Goal: Information Seeking & Learning: Learn about a topic

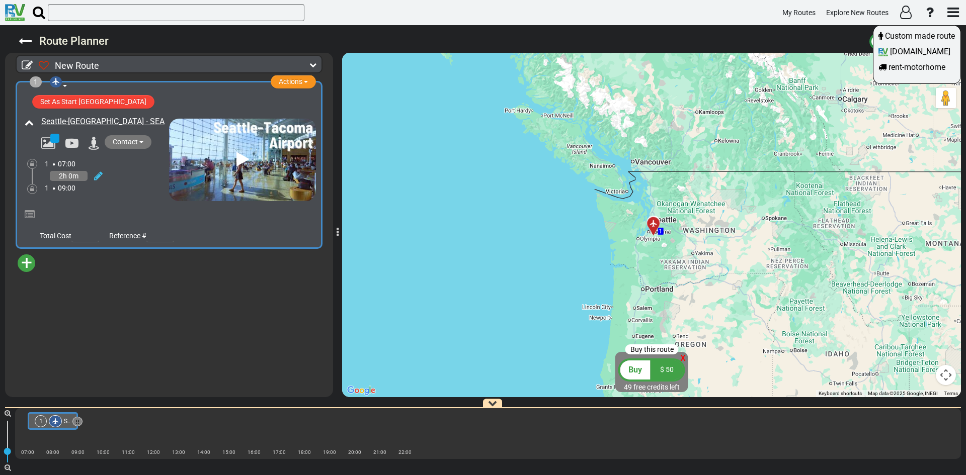
click at [682, 358] on div at bounding box center [483, 237] width 966 height 475
click at [22, 262] on span "+" at bounding box center [26, 262] width 11 height 23
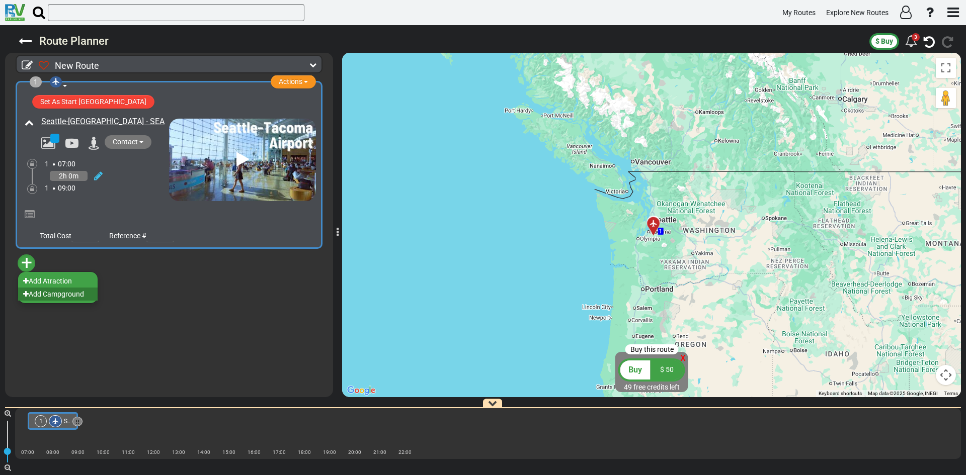
click at [68, 299] on li "Add Campground" at bounding box center [57, 294] width 79 height 13
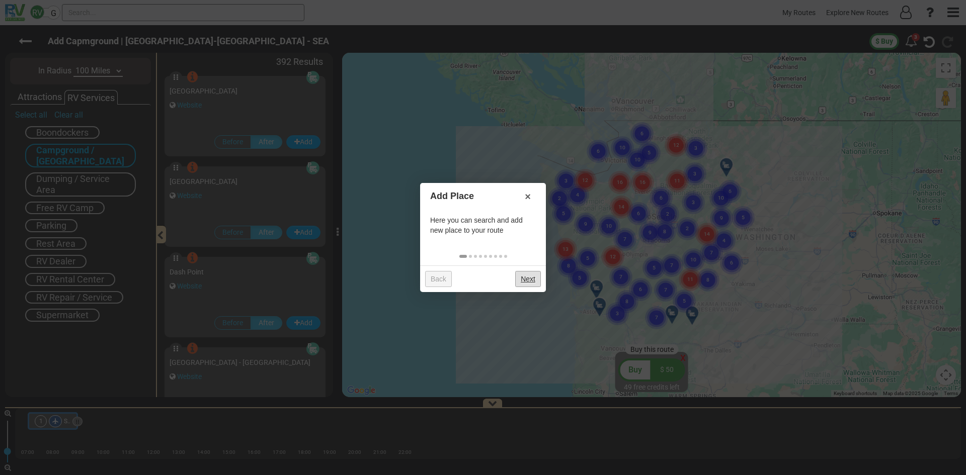
click at [528, 276] on link "Next" at bounding box center [528, 279] width 26 height 16
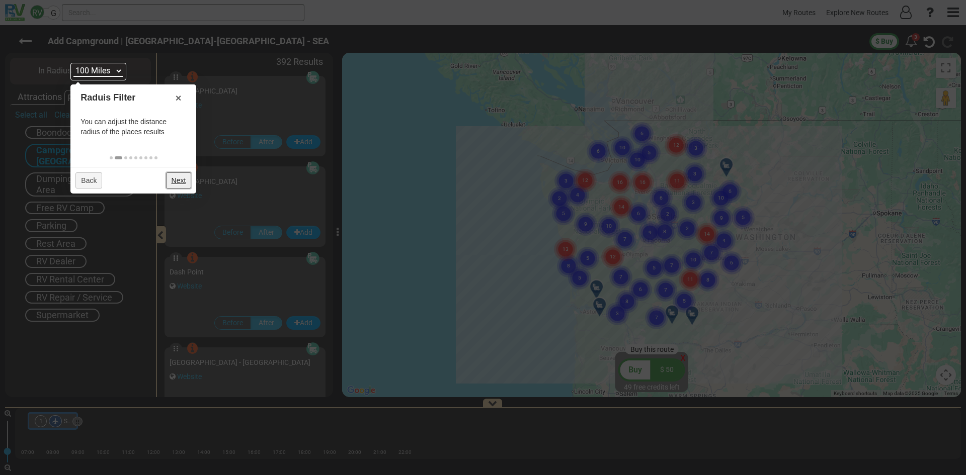
click at [181, 178] on link "Next" at bounding box center [179, 181] width 26 height 16
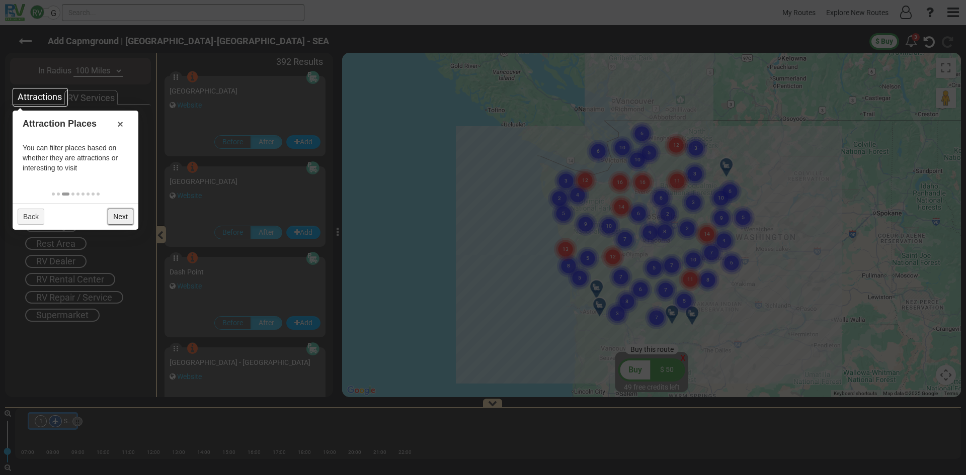
click at [119, 215] on link "Next" at bounding box center [121, 217] width 26 height 16
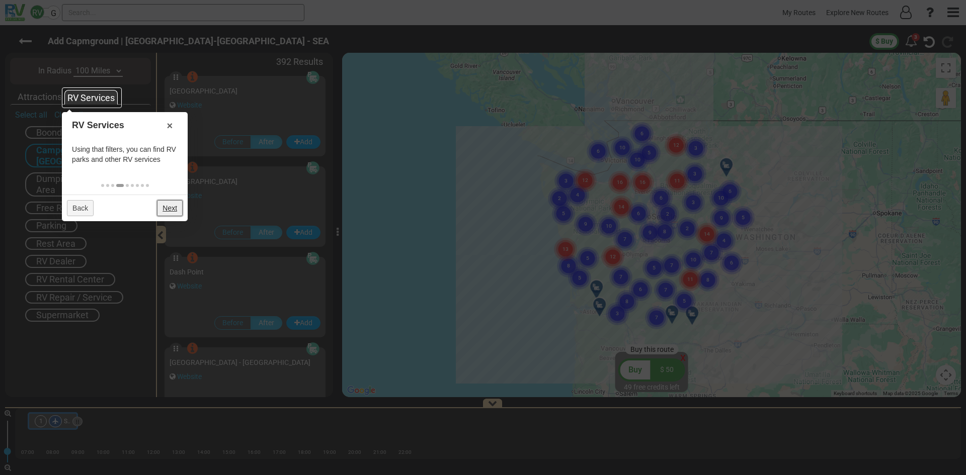
click at [163, 210] on link "Next" at bounding box center [170, 208] width 26 height 16
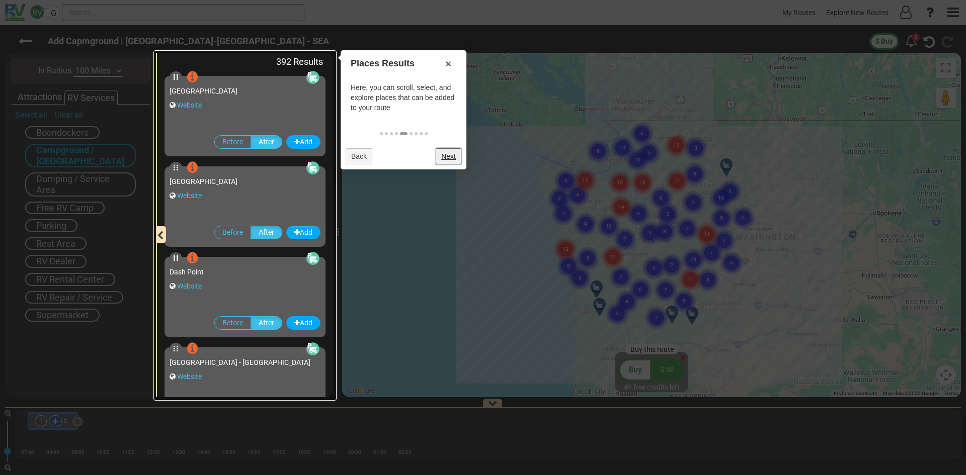
click at [441, 153] on link "Next" at bounding box center [449, 156] width 26 height 16
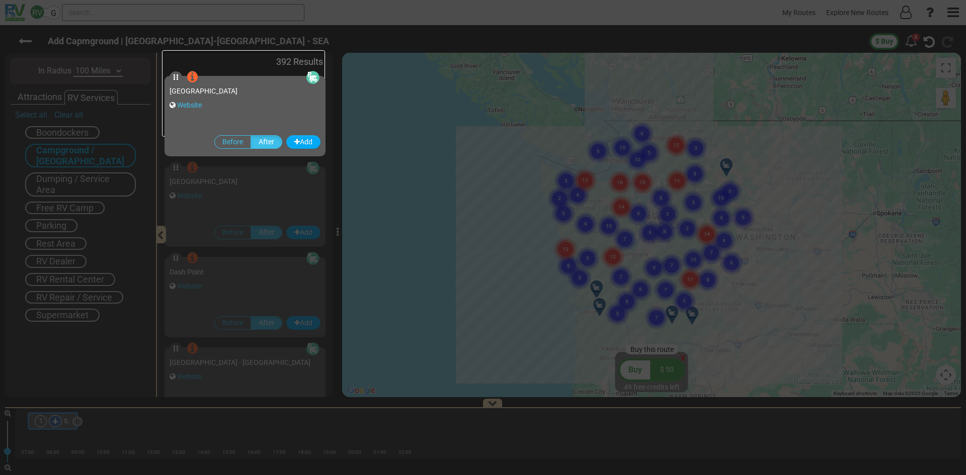
scroll to position [23, 0]
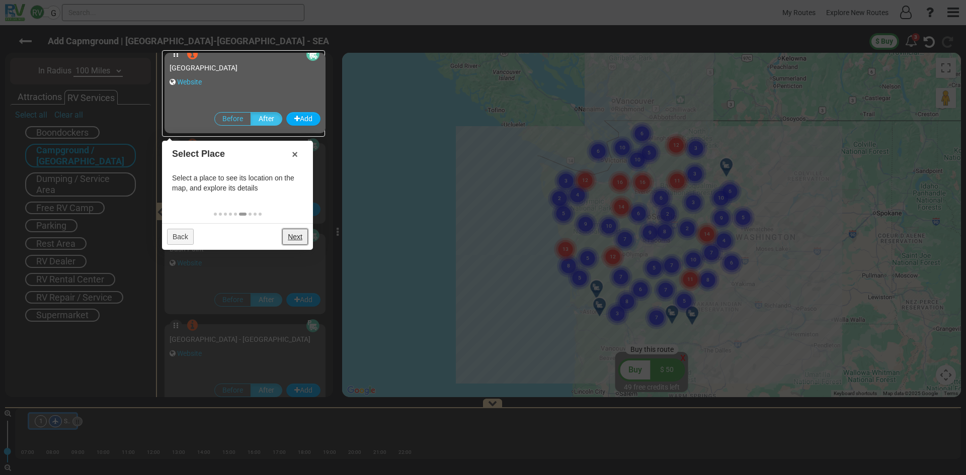
click at [294, 236] on link "Next" at bounding box center [295, 237] width 26 height 16
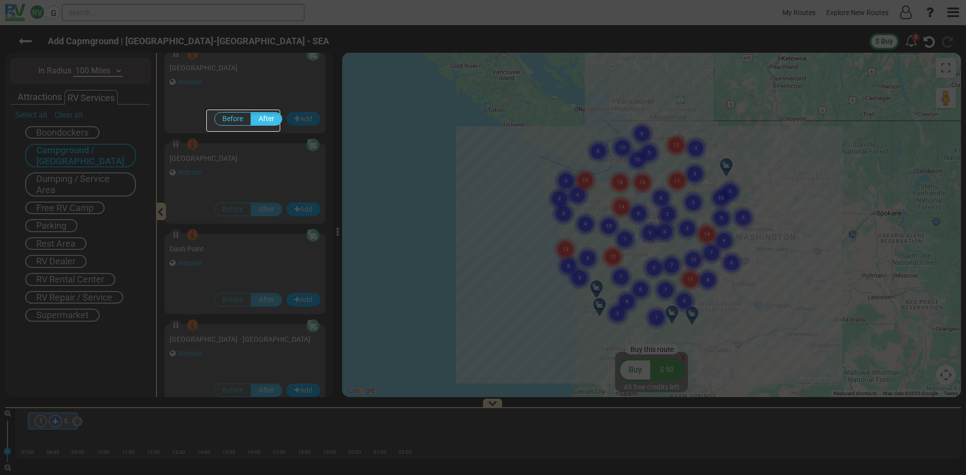
scroll to position [82, 0]
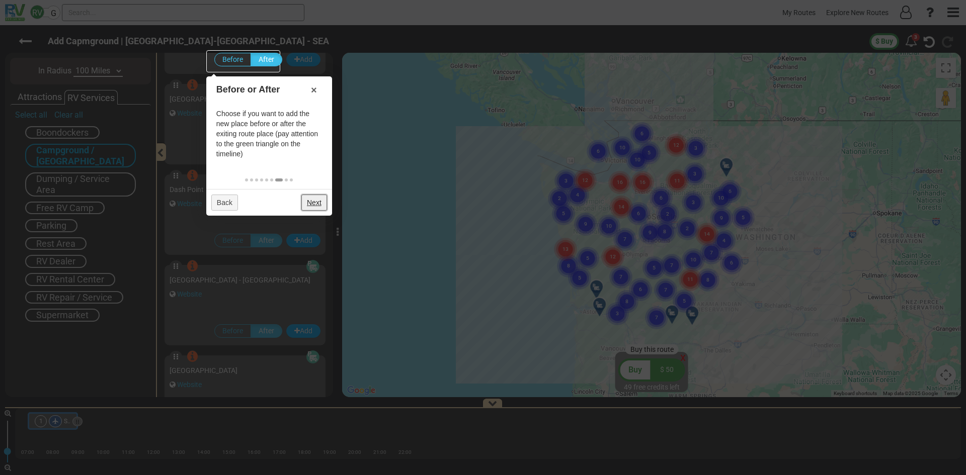
click at [315, 201] on link "Next" at bounding box center [314, 203] width 26 height 16
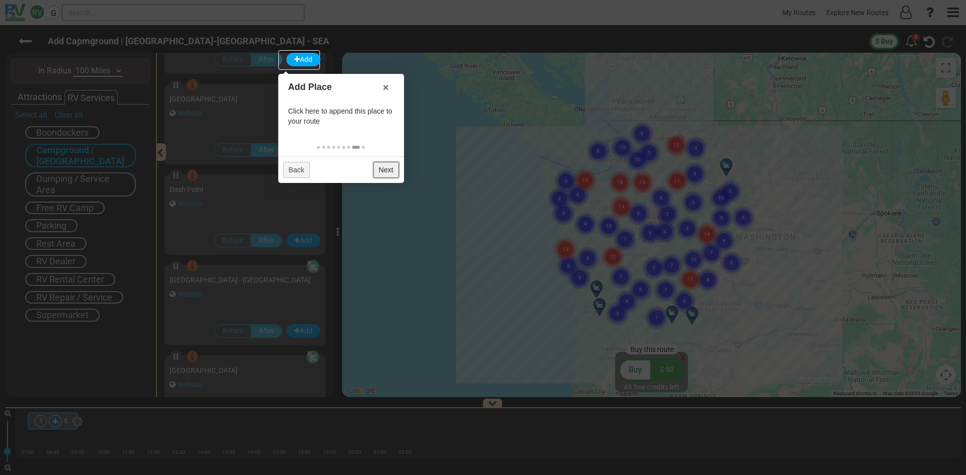
drag, startPoint x: 382, startPoint y: 169, endPoint x: 383, endPoint y: 174, distance: 5.1
click at [383, 174] on link "Next" at bounding box center [386, 170] width 26 height 16
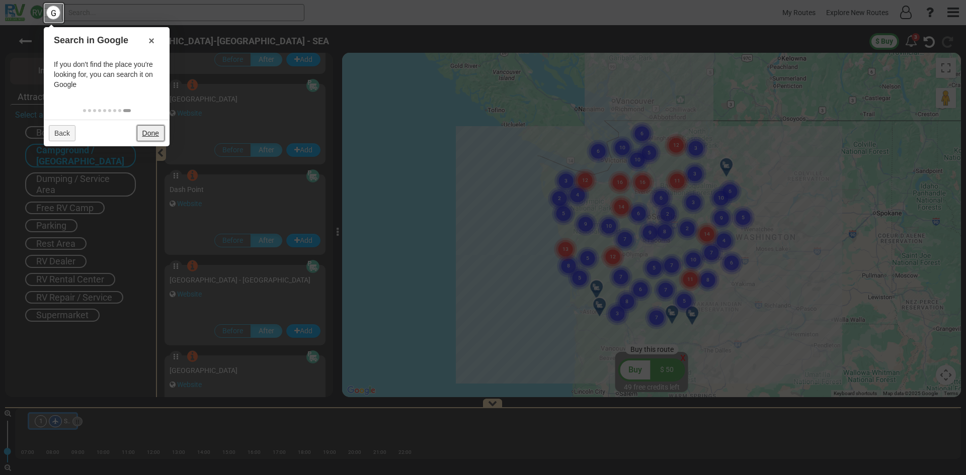
click at [154, 134] on link "Done" at bounding box center [151, 133] width 28 height 16
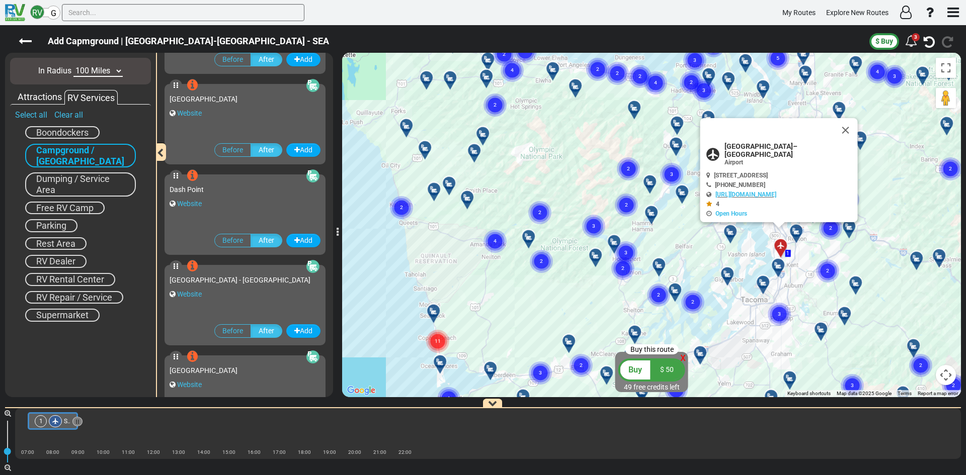
drag, startPoint x: 473, startPoint y: 323, endPoint x: 396, endPoint y: 248, distance: 107.4
click at [396, 248] on div "To activate drag with keyboard, press Alt + Enter. Once in keyboard drag state,…" at bounding box center [651, 225] width 619 height 345
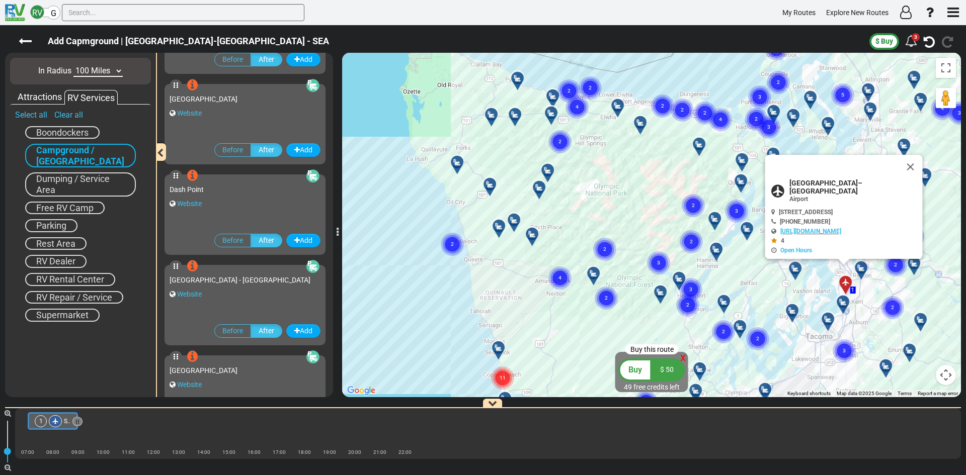
drag, startPoint x: 465, startPoint y: 259, endPoint x: 869, endPoint y: 342, distance: 411.8
click at [869, 342] on div "To activate drag with keyboard, press Alt + Enter. Once in keyboard drag state,…" at bounding box center [651, 225] width 619 height 345
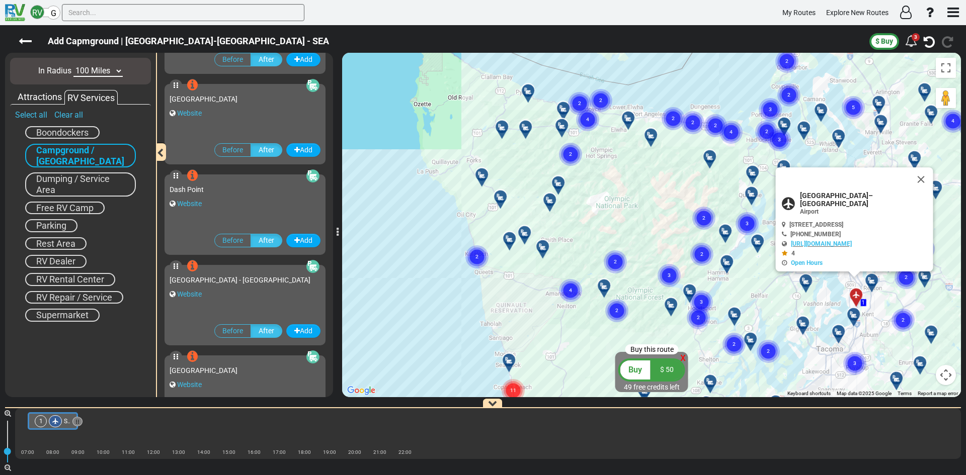
click at [529, 90] on icon at bounding box center [528, 91] width 10 height 8
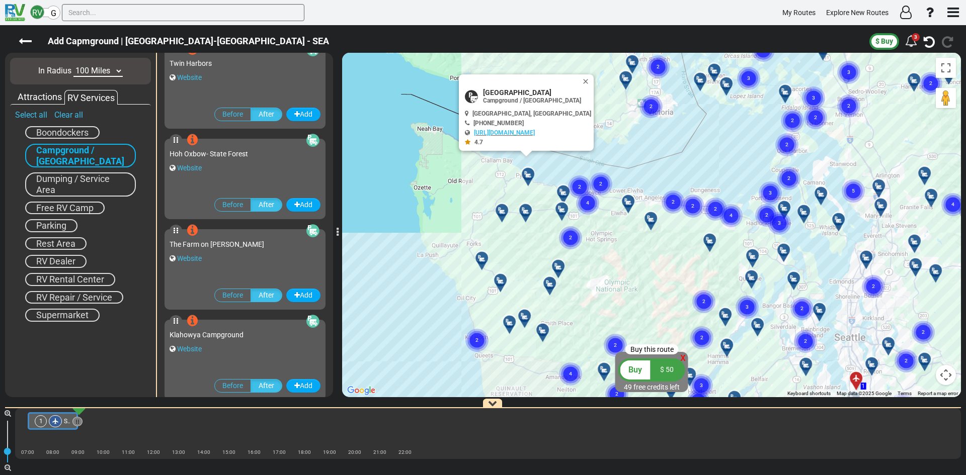
scroll to position [34493, 0]
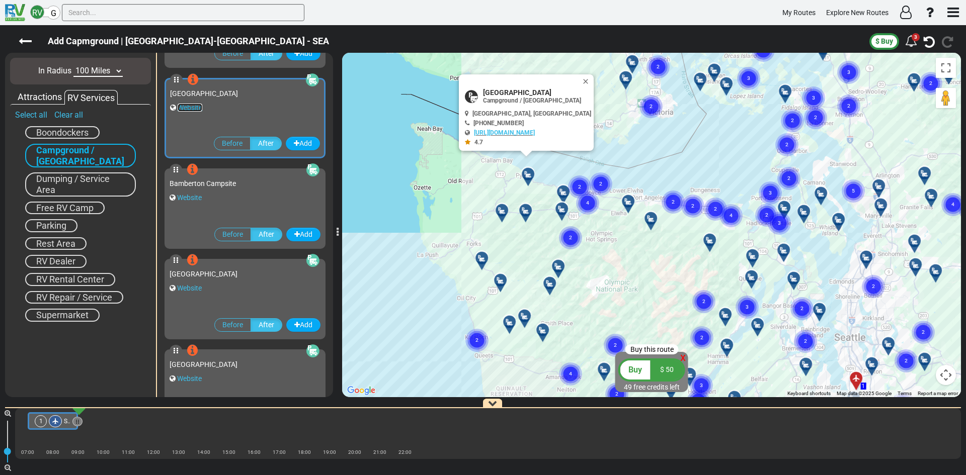
click at [193, 108] on link "Website" at bounding box center [190, 108] width 25 height 8
click at [503, 211] on div at bounding box center [505, 215] width 17 height 16
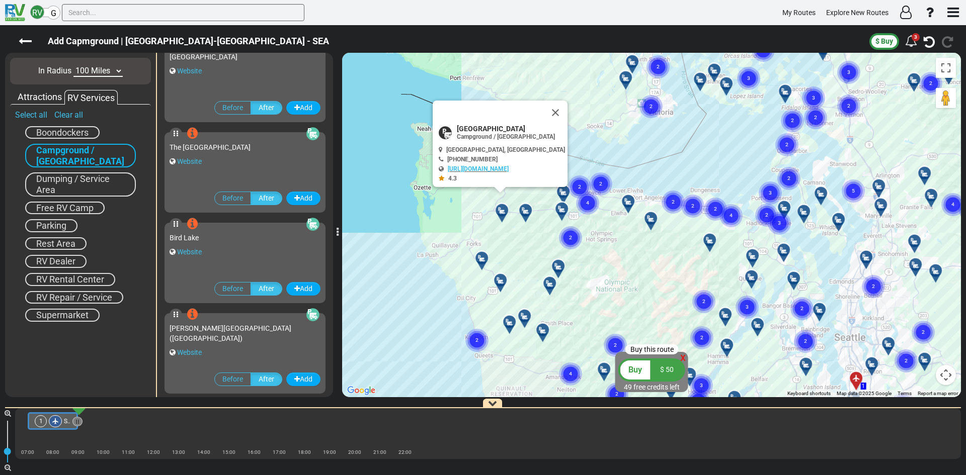
scroll to position [35164, 0]
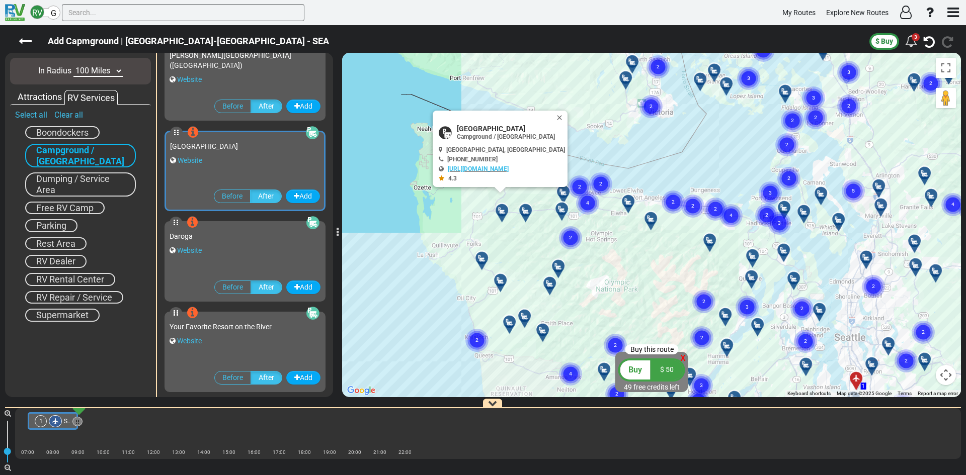
click at [477, 343] on text "2" at bounding box center [476, 339] width 3 height 7
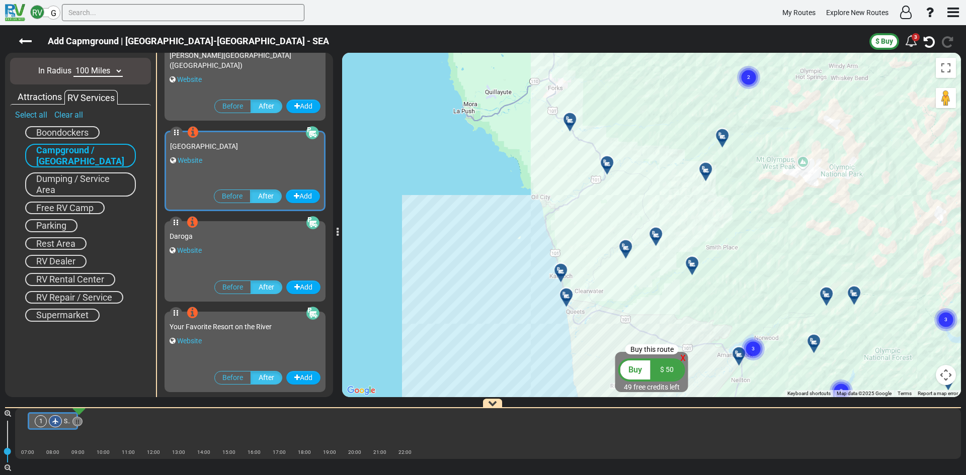
click at [568, 296] on div at bounding box center [569, 299] width 17 height 16
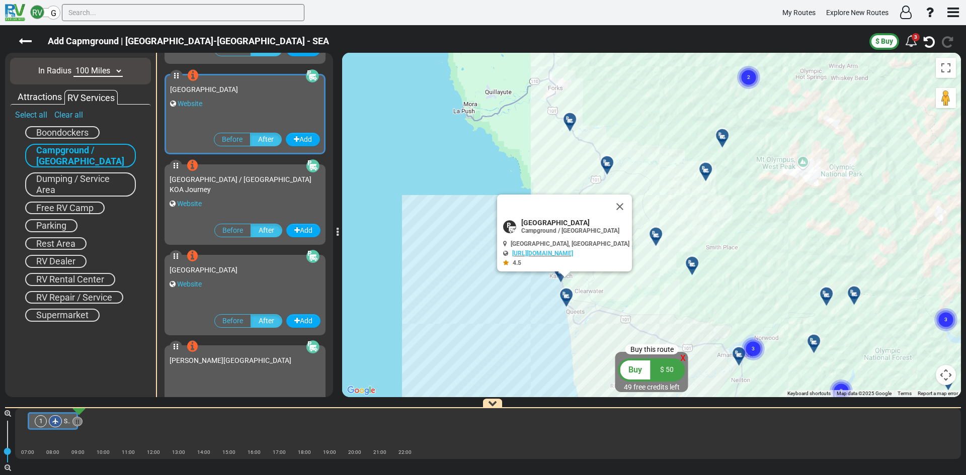
scroll to position [33316, 0]
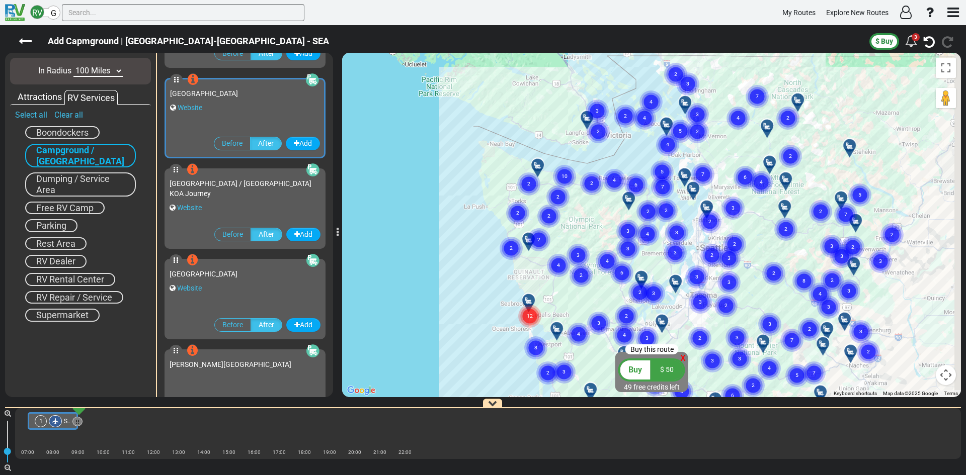
drag, startPoint x: 667, startPoint y: 293, endPoint x: 494, endPoint y: 257, distance: 176.8
click at [494, 257] on div "To activate drag with keyboard, press Alt + Enter. Once in keyboard drag state,…" at bounding box center [651, 225] width 619 height 345
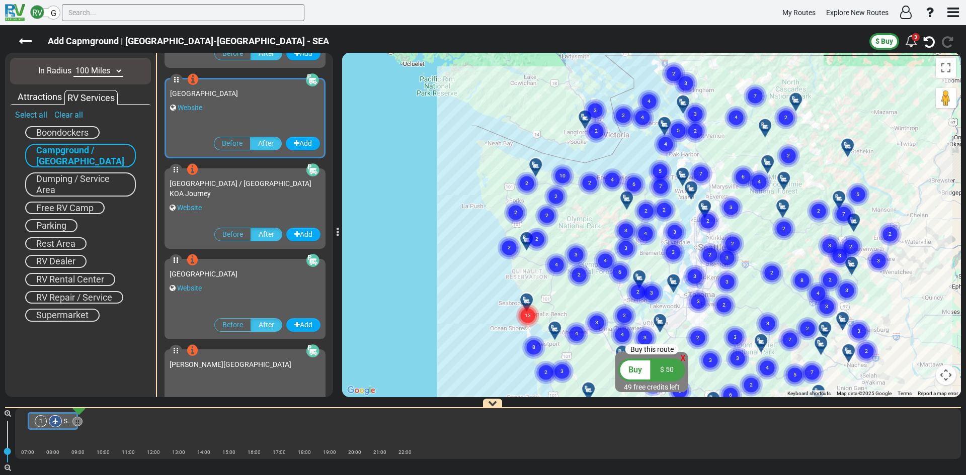
click at [86, 209] on span "Free RV Camp" at bounding box center [64, 208] width 57 height 11
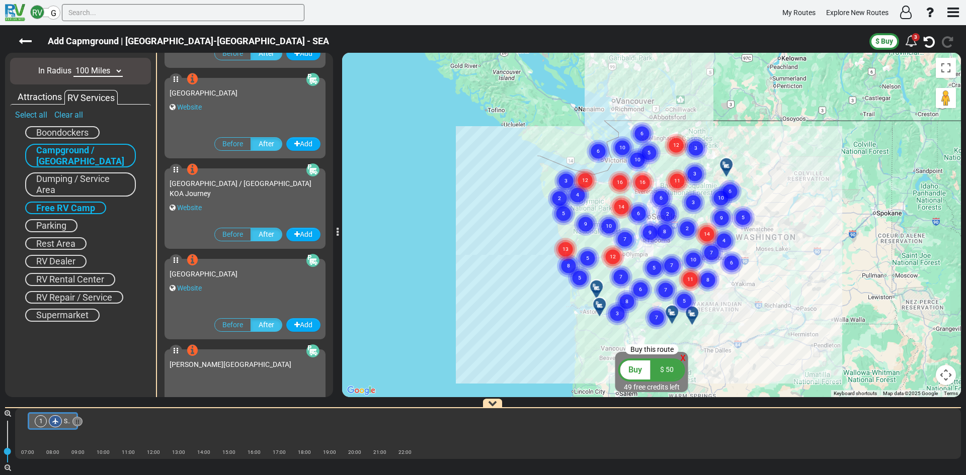
click at [86, 209] on span "Free RV Camp" at bounding box center [65, 208] width 59 height 11
click at [68, 317] on span "Supermarket" at bounding box center [62, 315] width 52 height 11
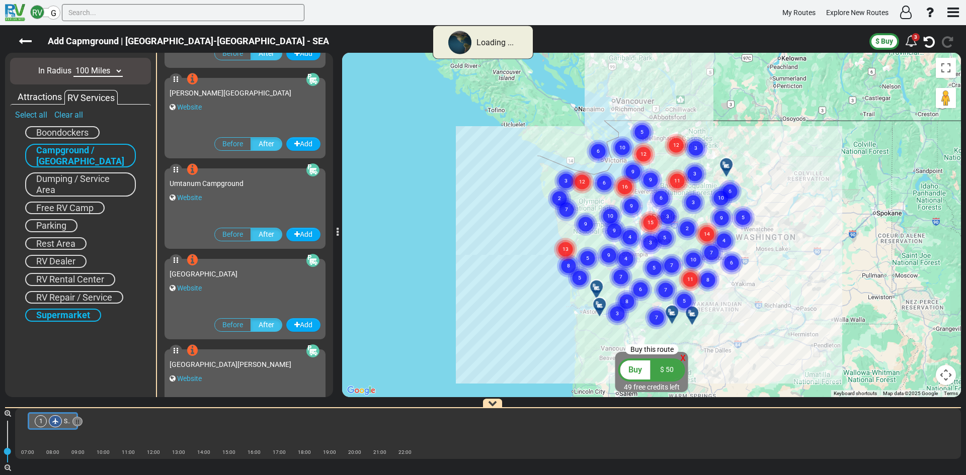
click at [68, 317] on span "Supermarket" at bounding box center [63, 315] width 54 height 11
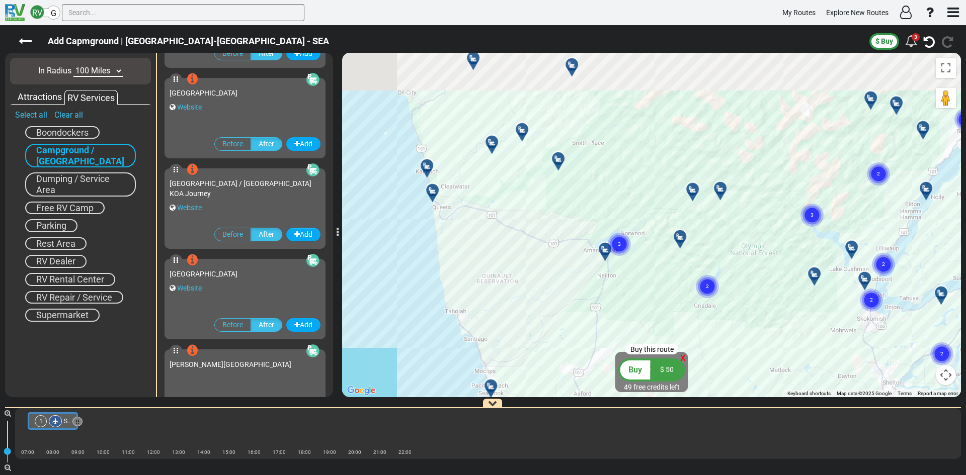
drag, startPoint x: 420, startPoint y: 140, endPoint x: 440, endPoint y: 269, distance: 130.3
click at [440, 278] on div "To activate drag with keyboard, press Alt + Enter. Once in keyboard drag state,…" at bounding box center [651, 225] width 619 height 345
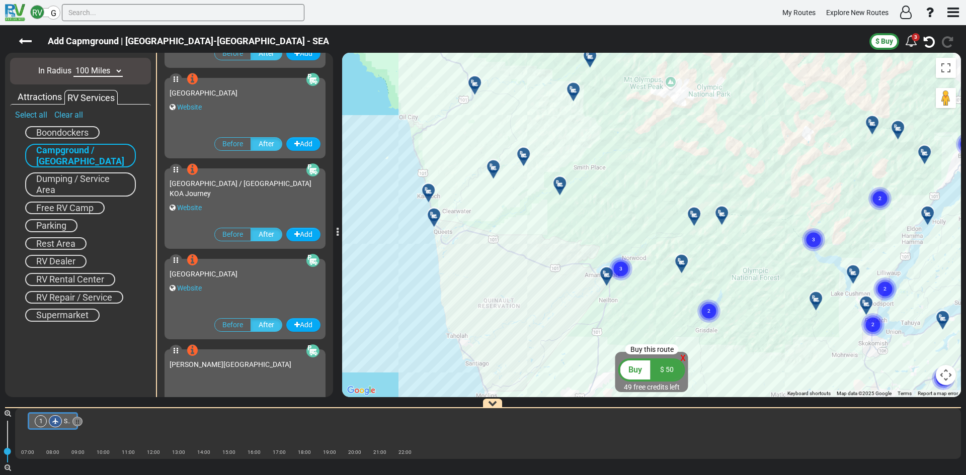
click at [429, 190] on icon at bounding box center [429, 191] width 10 height 8
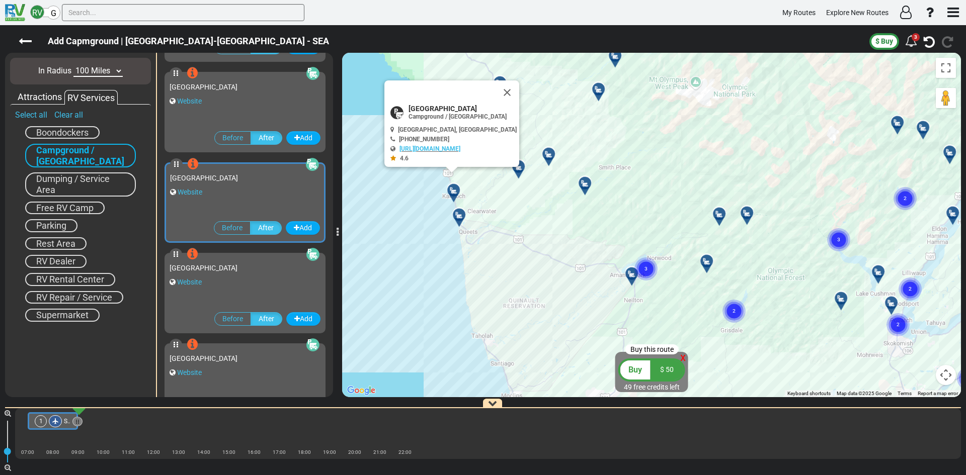
scroll to position [34040, 0]
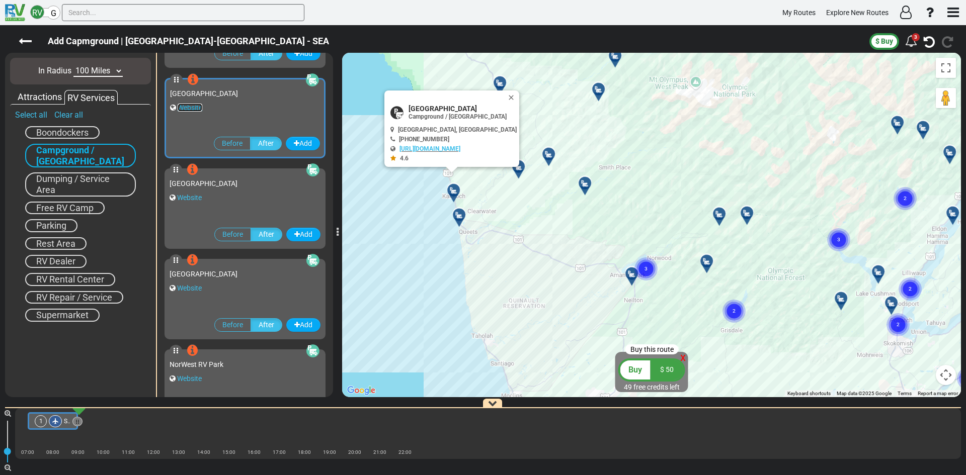
click at [194, 106] on link "Website" at bounding box center [190, 108] width 25 height 8
click at [461, 217] on div at bounding box center [462, 219] width 17 height 16
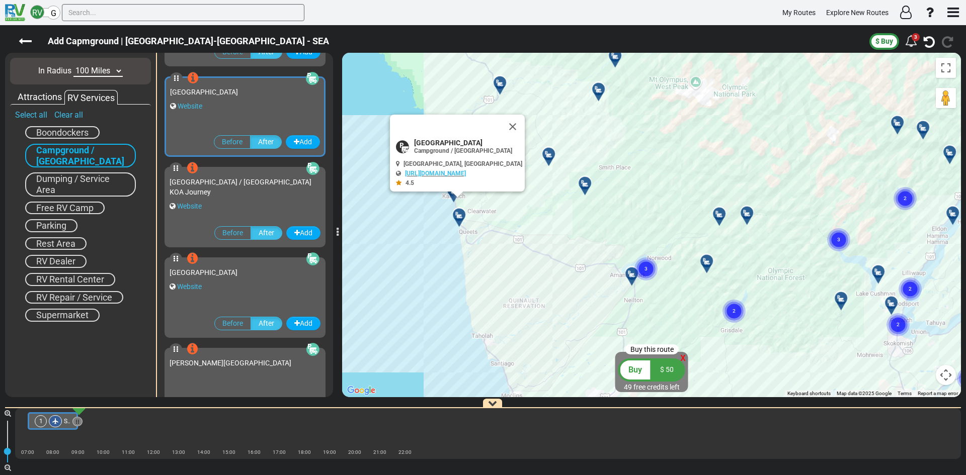
scroll to position [33316, 0]
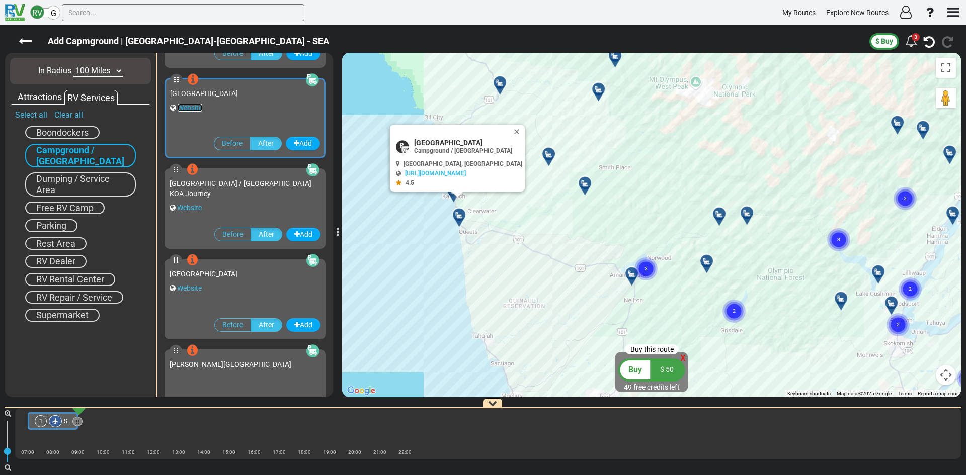
click at [192, 104] on link "Website" at bounding box center [190, 108] width 25 height 8
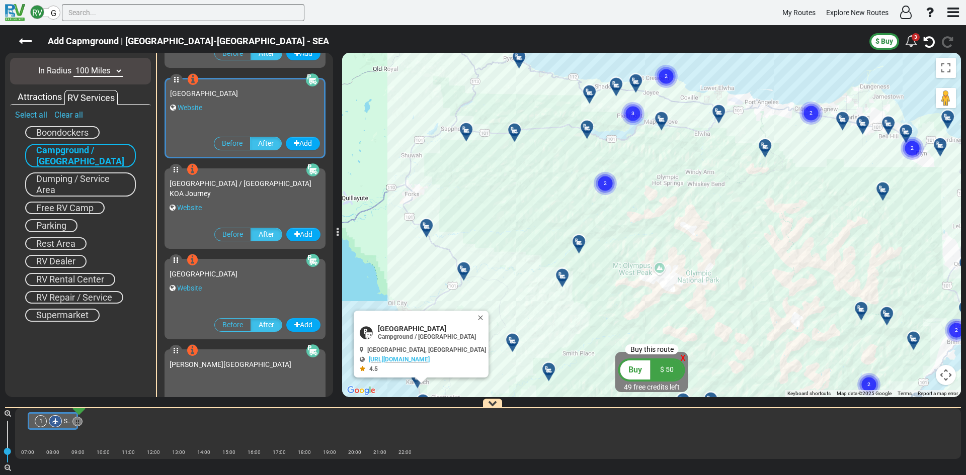
drag, startPoint x: 649, startPoint y: 135, endPoint x: 613, endPoint y: 324, distance: 192.6
click at [613, 324] on div "To activate drag with keyboard, press Alt + Enter. Once in keyboard drag state,…" at bounding box center [651, 225] width 619 height 345
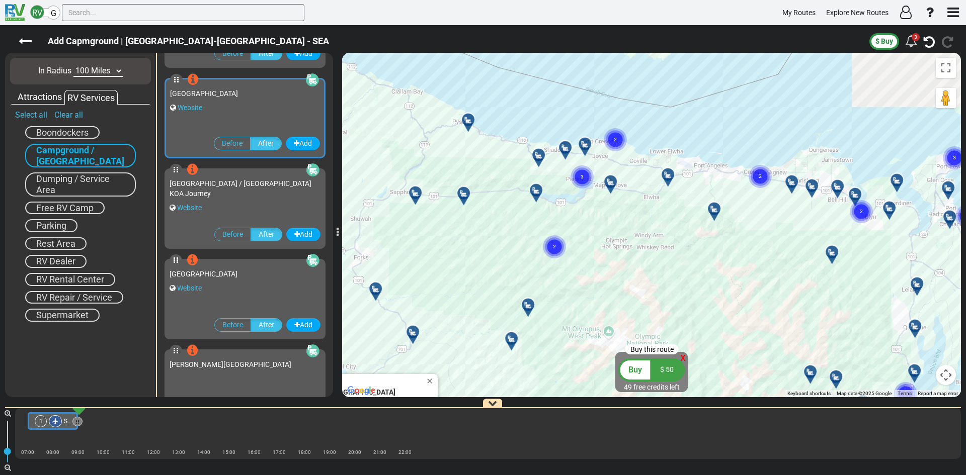
drag, startPoint x: 519, startPoint y: 211, endPoint x: 501, endPoint y: 223, distance: 21.6
click at [497, 231] on div "To activate drag with keyboard, press Alt + Enter. Once in keyboard drag state,…" at bounding box center [651, 225] width 619 height 345
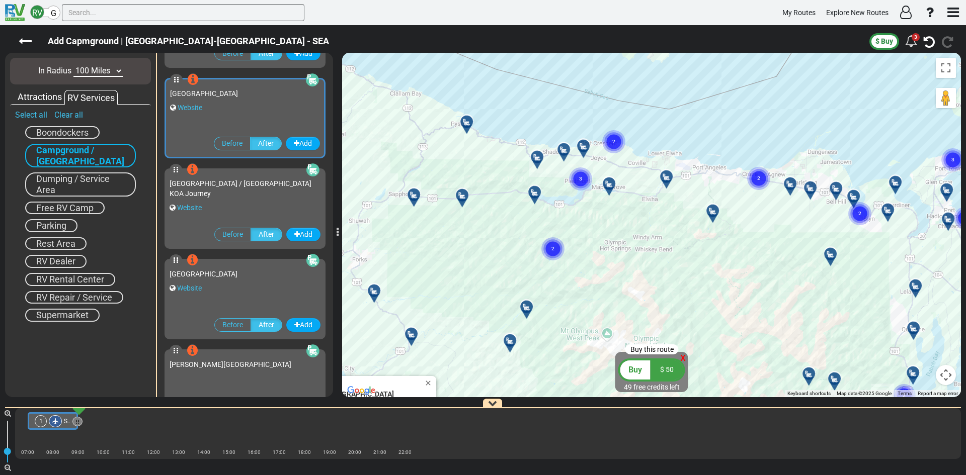
click at [583, 145] on icon at bounding box center [583, 146] width 10 height 8
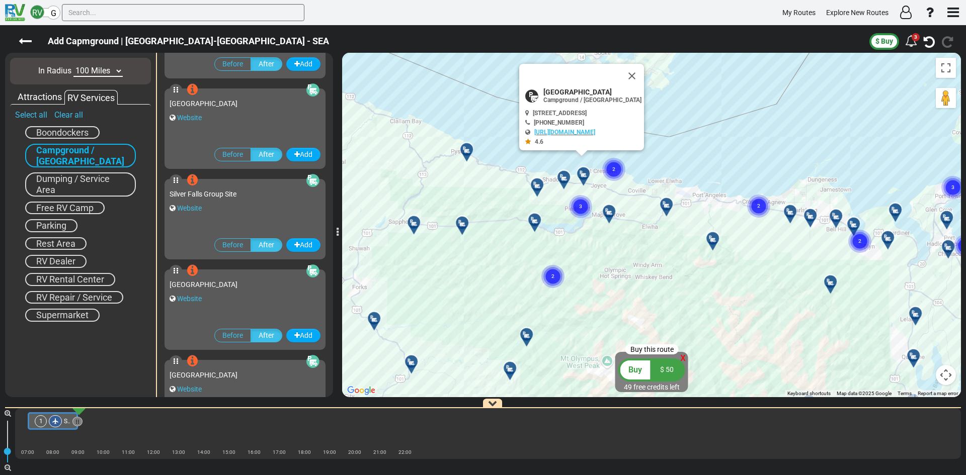
scroll to position [26163, 0]
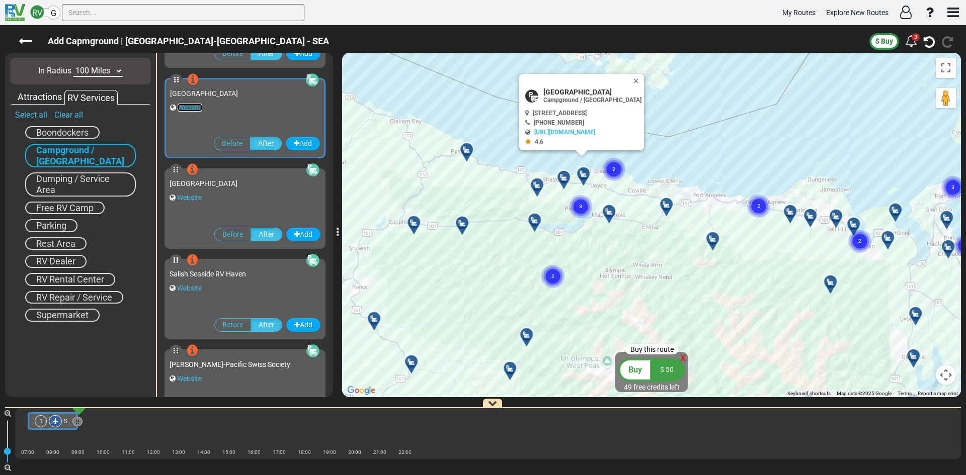
click at [188, 104] on link "Website" at bounding box center [190, 108] width 25 height 8
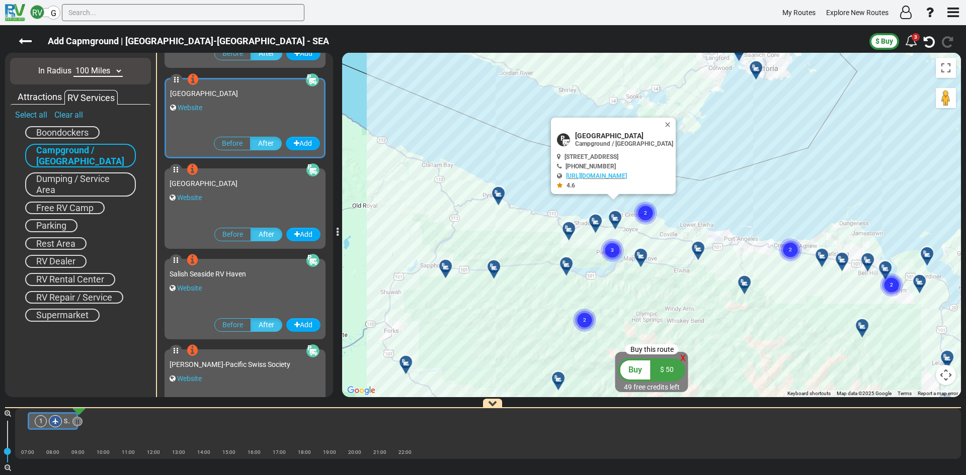
click at [642, 214] on circle "Cluster of 2 markers" at bounding box center [645, 213] width 23 height 23
click at [646, 213] on text "2" at bounding box center [645, 212] width 3 height 7
click at [699, 248] on div at bounding box center [701, 252] width 17 height 16
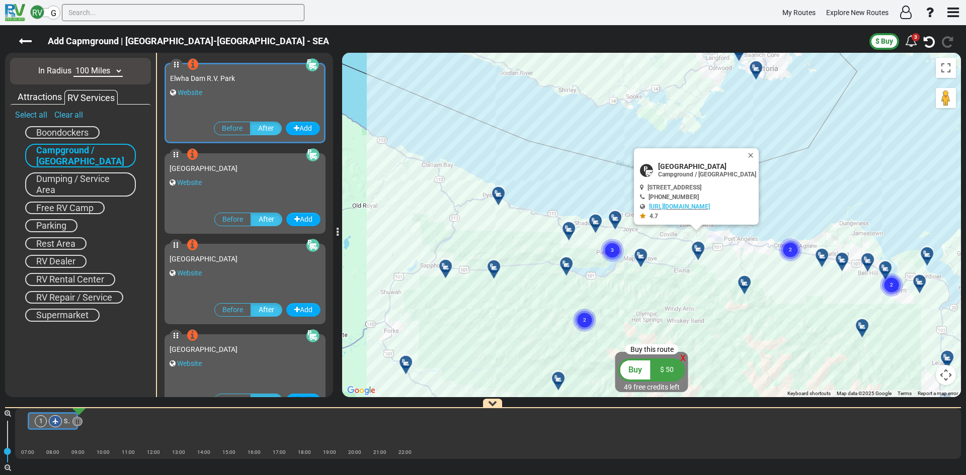
scroll to position [20097, 0]
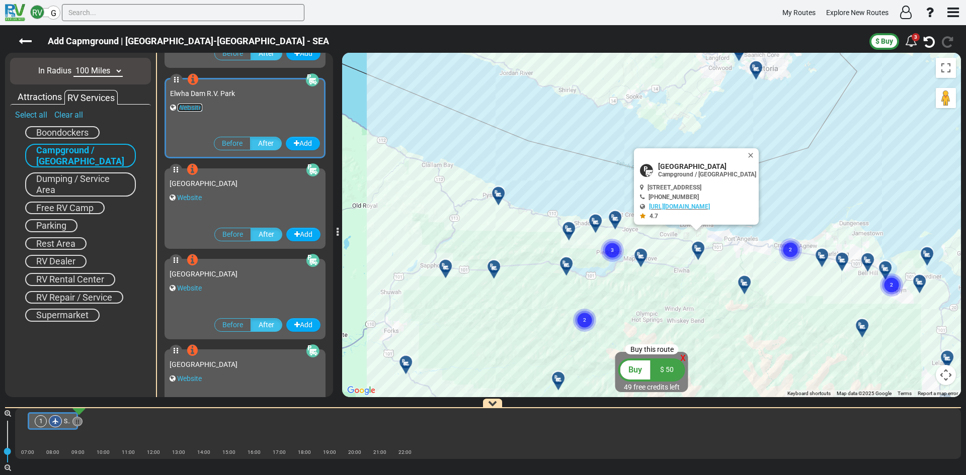
click at [186, 106] on link "Website" at bounding box center [190, 108] width 25 height 8
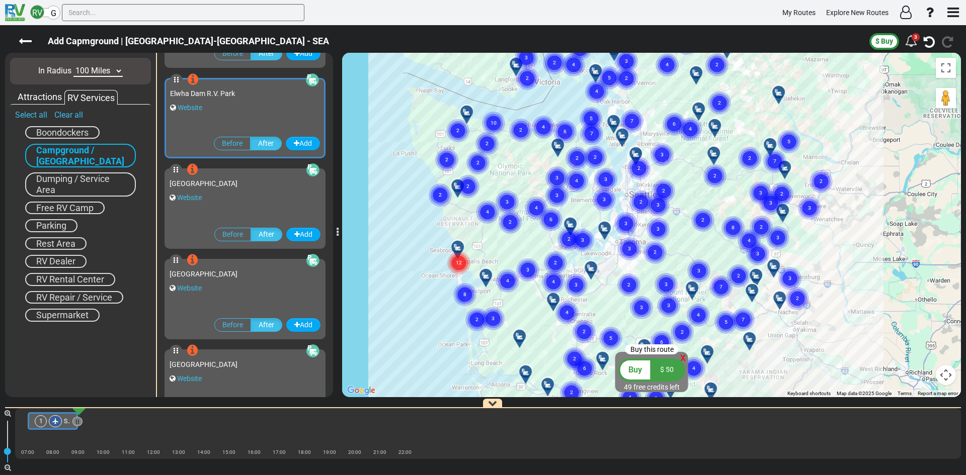
drag, startPoint x: 675, startPoint y: 314, endPoint x: 598, endPoint y: 188, distance: 147.6
click at [598, 188] on circle "Cluster of 3 markers" at bounding box center [605, 179] width 23 height 23
click at [480, 322] on icon "3" at bounding box center [492, 318] width 25 height 25
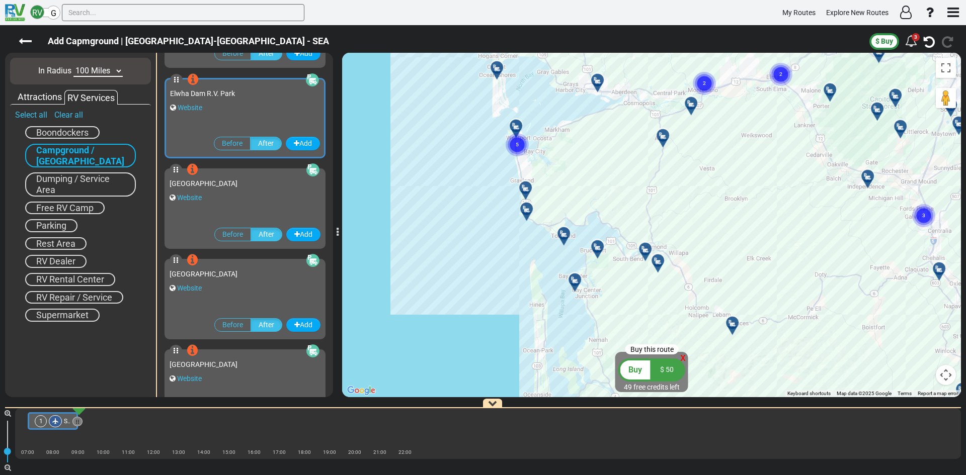
click at [595, 249] on div at bounding box center [601, 251] width 17 height 16
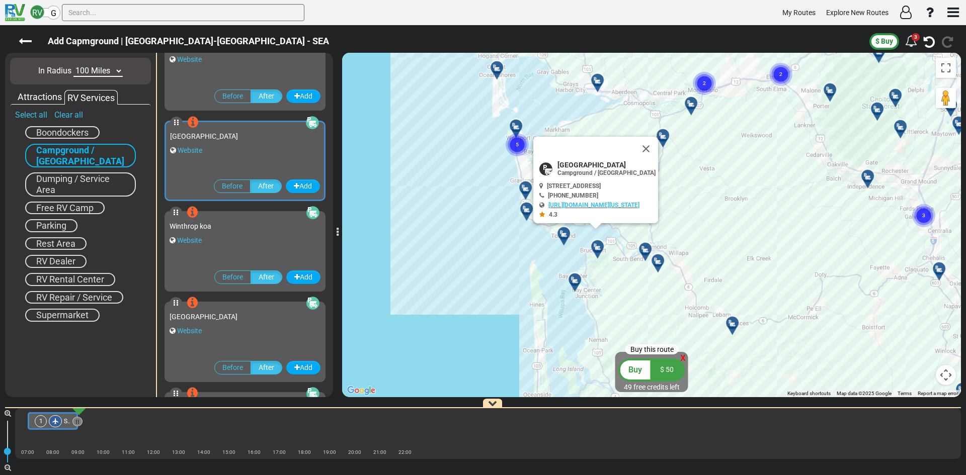
scroll to position [30871, 0]
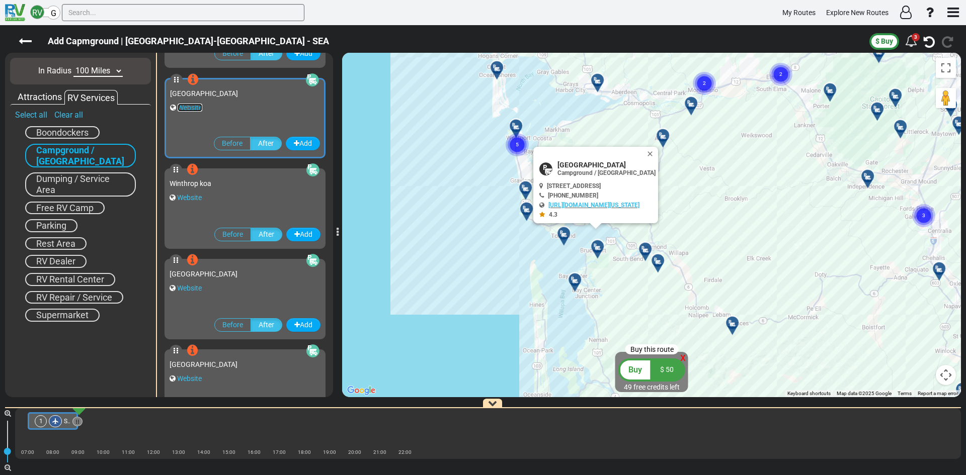
click at [196, 106] on link "Website" at bounding box center [190, 108] width 25 height 8
click at [127, 38] on label "Add Capmground | [GEOGRAPHIC_DATA]-[GEOGRAPHIC_DATA] - SEA" at bounding box center [188, 41] width 301 height 17
click at [274, 37] on label "Add Capmground | [GEOGRAPHIC_DATA]-[GEOGRAPHIC_DATA] - SEA" at bounding box center [188, 41] width 301 height 17
click at [16, 36] on div "Add Capmground | [GEOGRAPHIC_DATA]-[GEOGRAPHIC_DATA] - SEA" at bounding box center [441, 42] width 857 height 22
click at [23, 35] on icon at bounding box center [25, 41] width 13 height 13
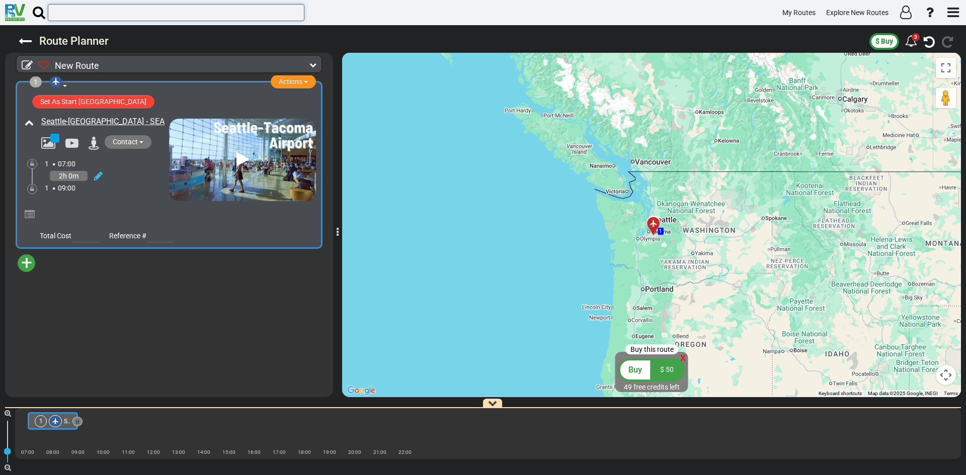
click at [143, 14] on input "text" at bounding box center [176, 12] width 257 height 17
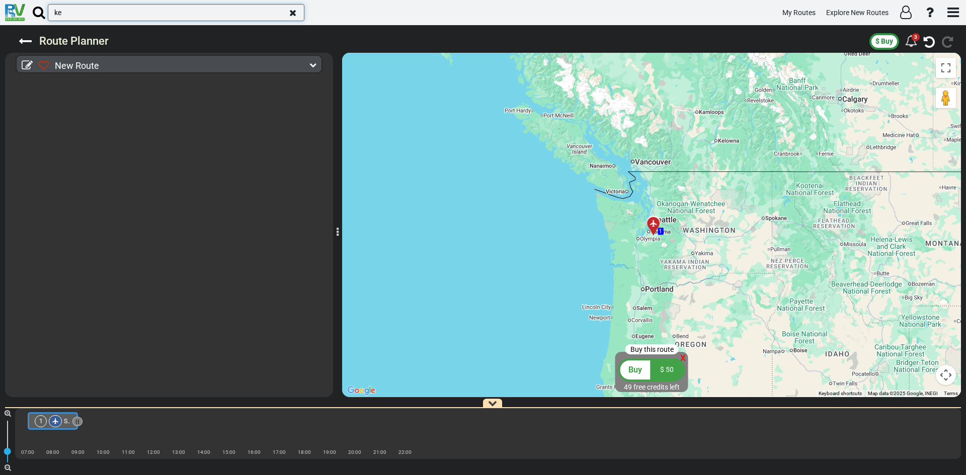
type input "k"
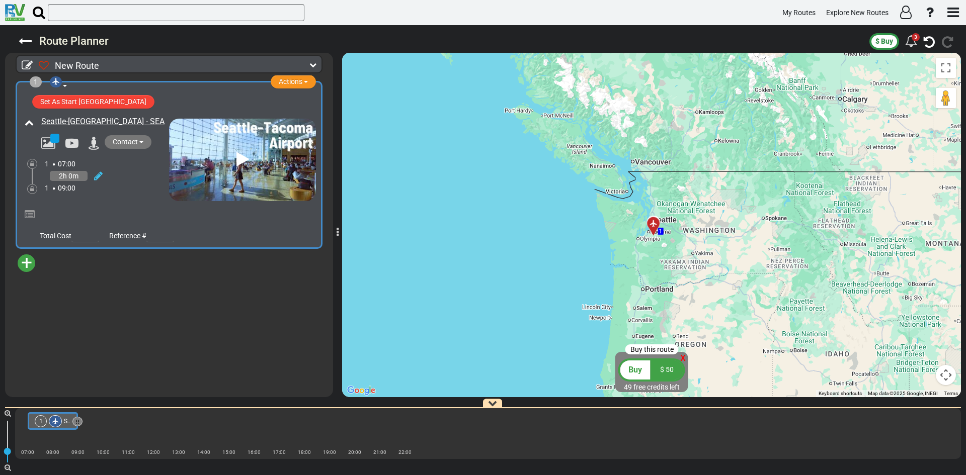
click at [26, 263] on span "+" at bounding box center [26, 262] width 11 height 23
click at [58, 301] on li "Add Campground" at bounding box center [57, 294] width 79 height 13
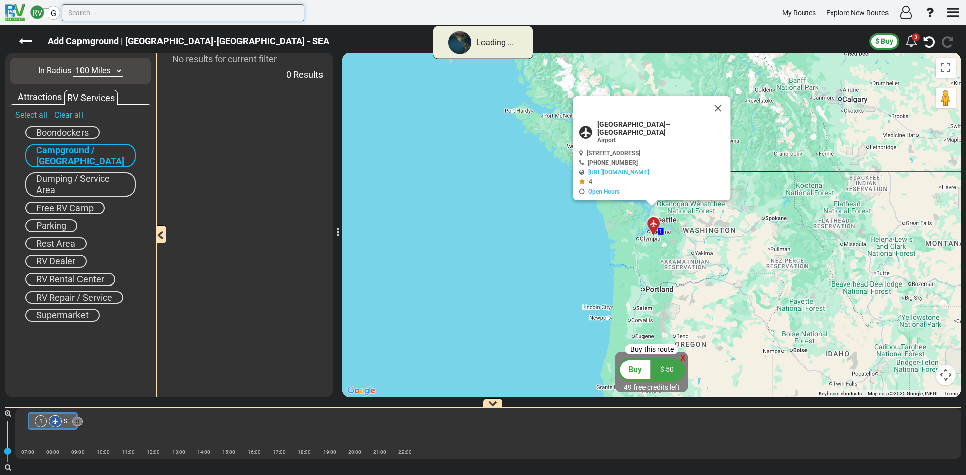
click at [120, 10] on input "text" at bounding box center [183, 12] width 242 height 17
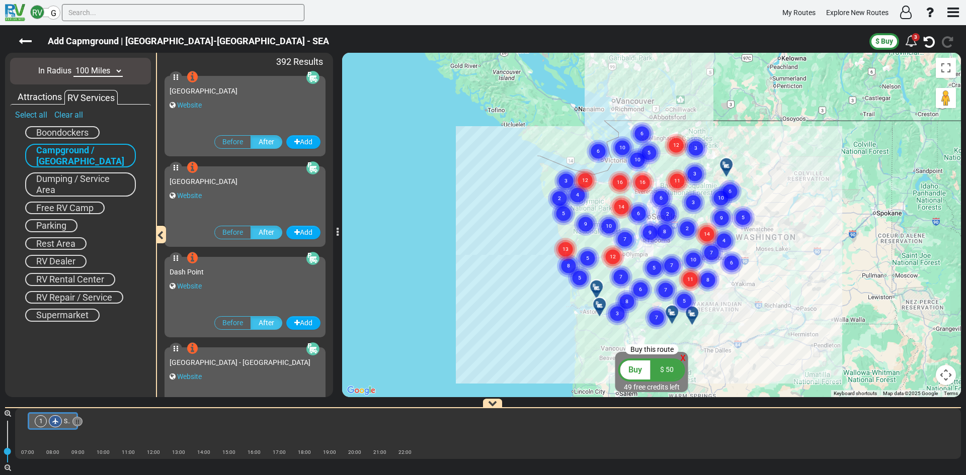
click at [56, 209] on span "Free RV Camp" at bounding box center [64, 208] width 57 height 11
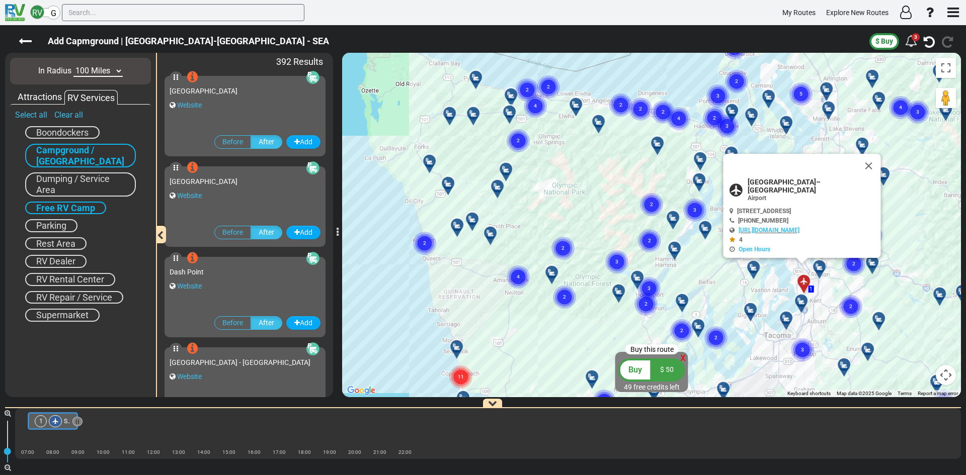
click at [651, 203] on text "2" at bounding box center [651, 204] width 3 height 7
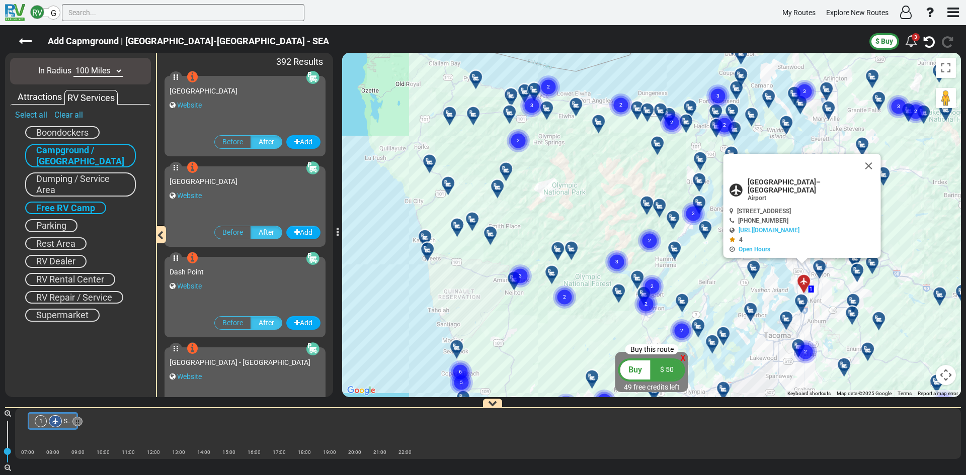
click at [648, 201] on icon at bounding box center [647, 203] width 10 height 8
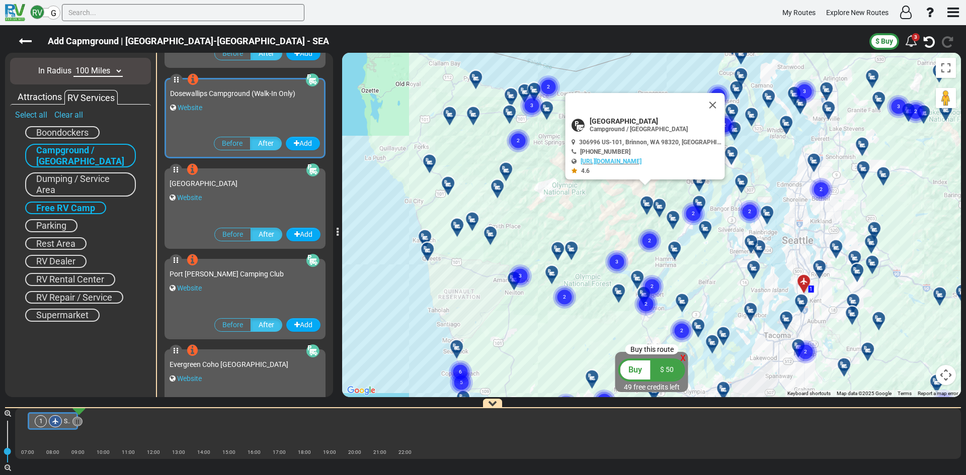
scroll to position [6517, 0]
click at [184, 106] on link "Website" at bounding box center [190, 108] width 25 height 8
click at [556, 247] on icon at bounding box center [558, 249] width 10 height 8
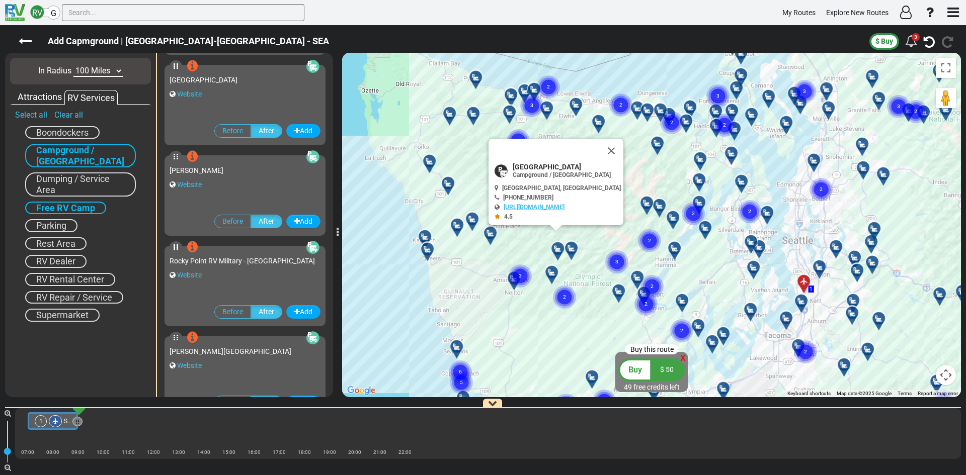
scroll to position [14756, 0]
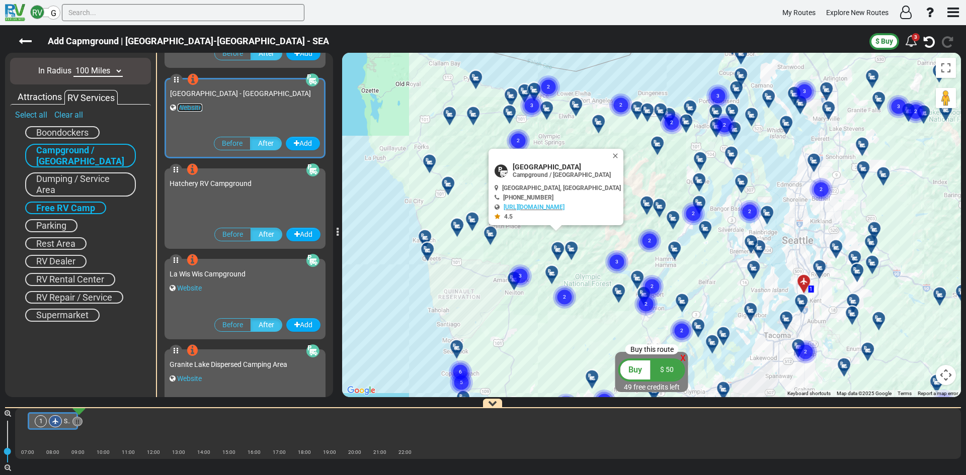
click at [189, 112] on link "Website" at bounding box center [190, 108] width 25 height 8
click at [661, 108] on gmp-advanced-marker "2" at bounding box center [671, 111] width 25 height 27
click at [198, 111] on div "[GEOGRAPHIC_DATA] - [GEOGRAPHIC_DATA] Website" at bounding box center [245, 97] width 150 height 29
click at [191, 112] on link "Website" at bounding box center [190, 108] width 25 height 8
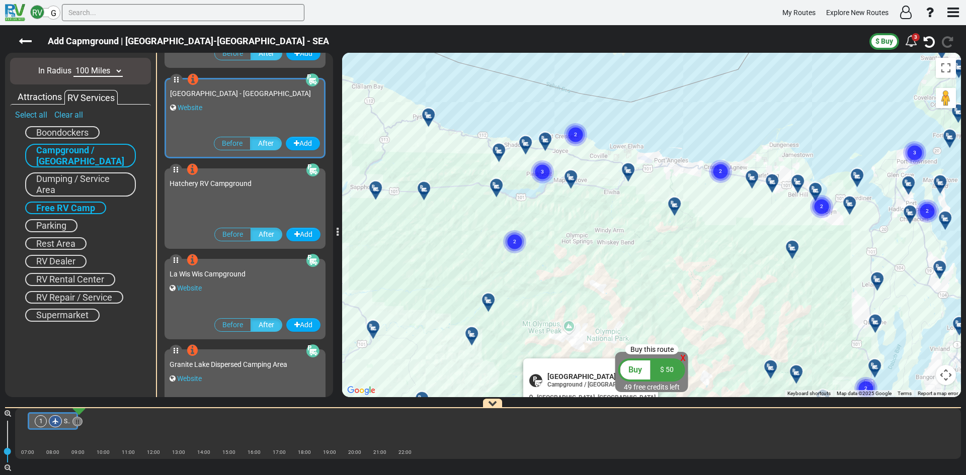
drag, startPoint x: 510, startPoint y: 146, endPoint x: 737, endPoint y: 242, distance: 246.2
click at [737, 242] on div "To activate drag with keyboard, press Alt + Enter. Once in keyboard drag state,…" at bounding box center [651, 225] width 619 height 345
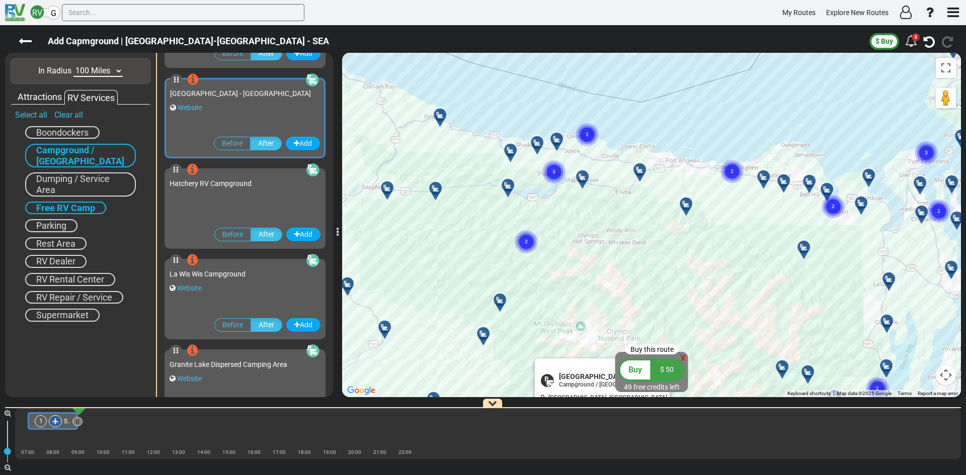
click at [556, 139] on icon at bounding box center [557, 139] width 10 height 8
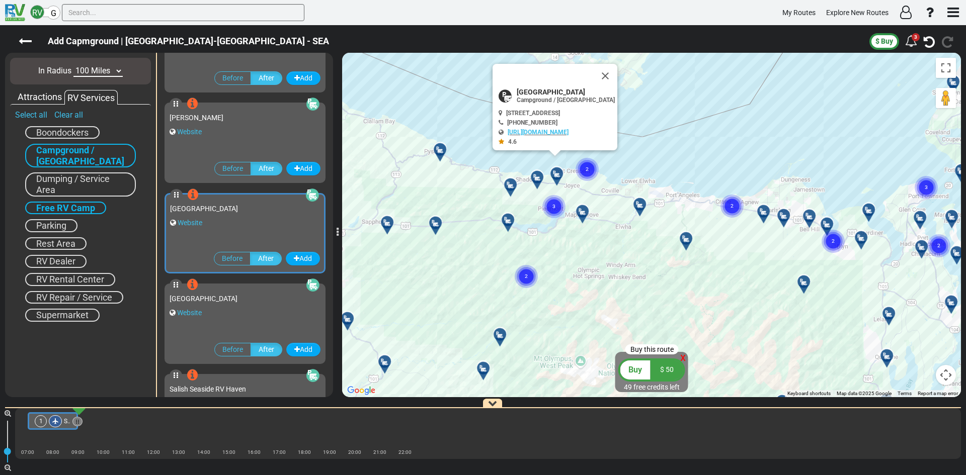
scroll to position [26163, 0]
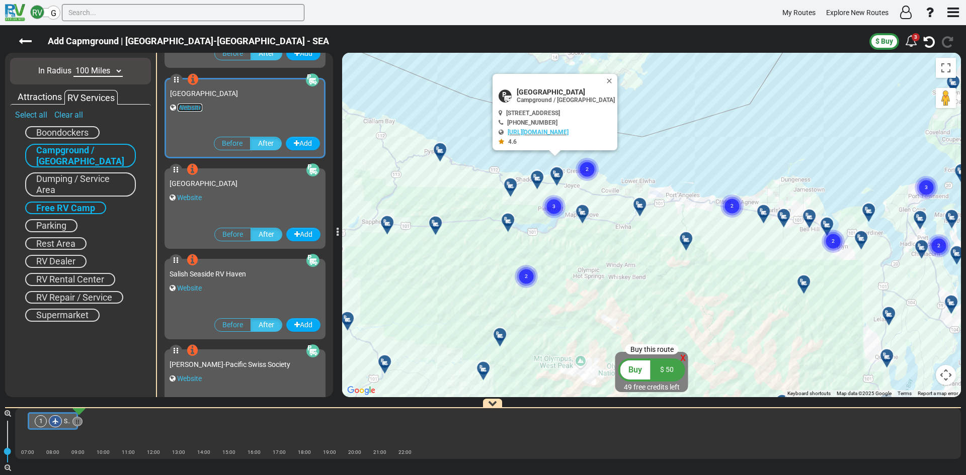
click at [183, 104] on link "Website" at bounding box center [190, 108] width 25 height 8
